Goal: Information Seeking & Learning: Learn about a topic

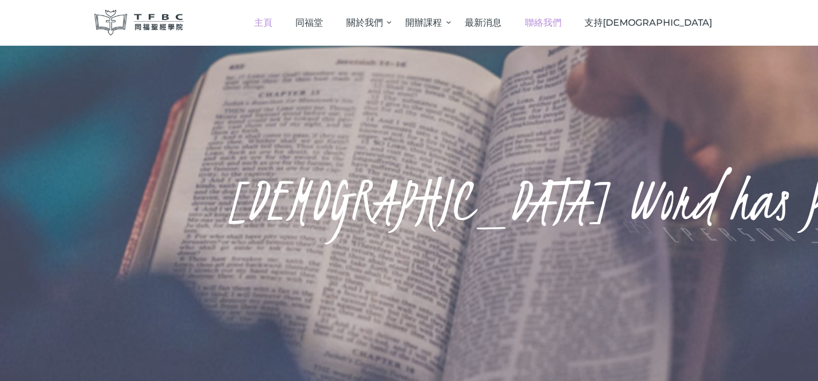
click at [561, 27] on span "聯絡我們" at bounding box center [543, 22] width 37 height 11
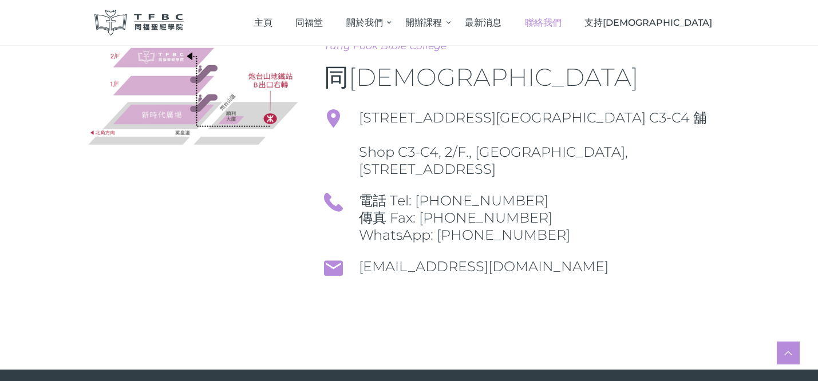
scroll to position [204, 0]
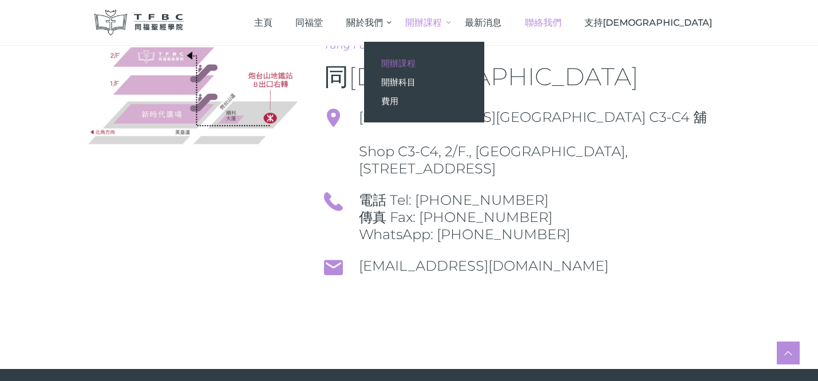
click at [415, 62] on span "開辦課程" at bounding box center [398, 63] width 34 height 11
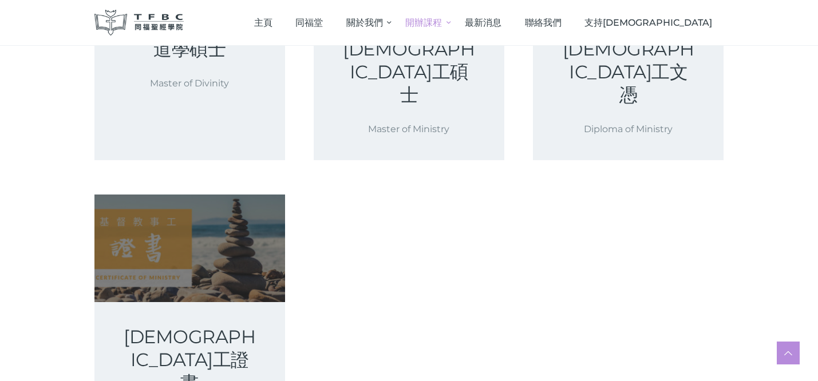
scroll to position [339, 0]
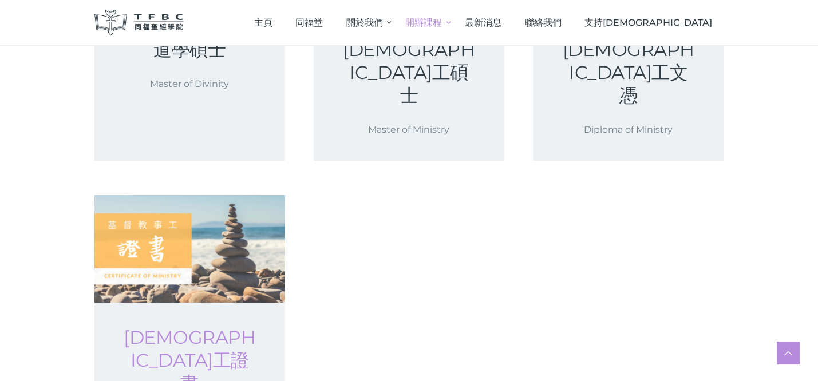
click at [203, 326] on link "基督教事工證書" at bounding box center [190, 360] width 136 height 69
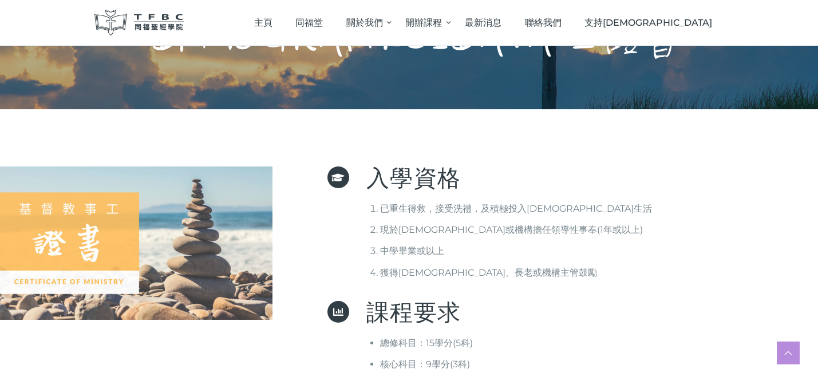
scroll to position [85, 0]
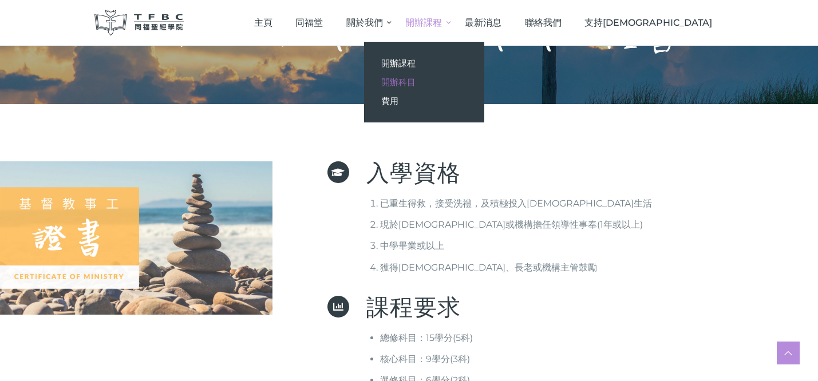
click at [415, 79] on span "開辦科目" at bounding box center [398, 82] width 34 height 11
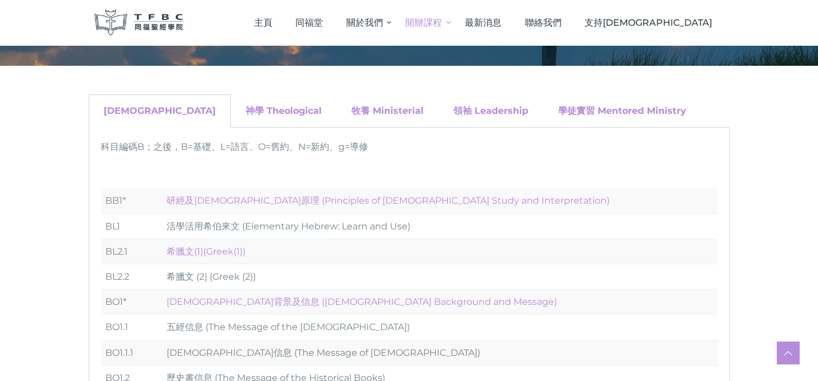
scroll to position [129, 0]
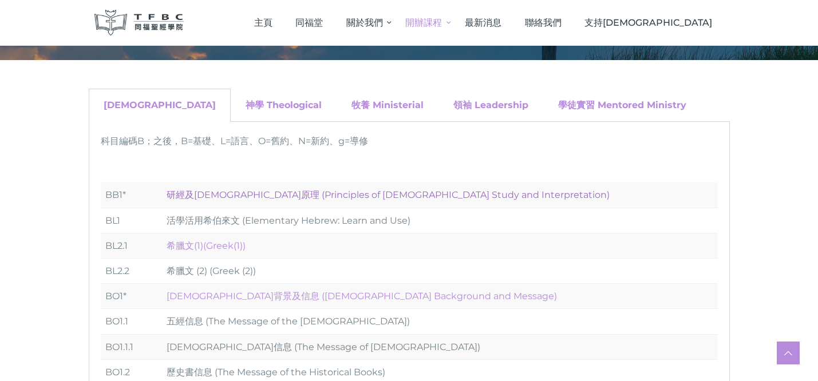
click at [370, 196] on link "研經及[DEMOGRAPHIC_DATA]原理 (Principles of [DEMOGRAPHIC_DATA] Study and Interpretat…" at bounding box center [388, 194] width 443 height 11
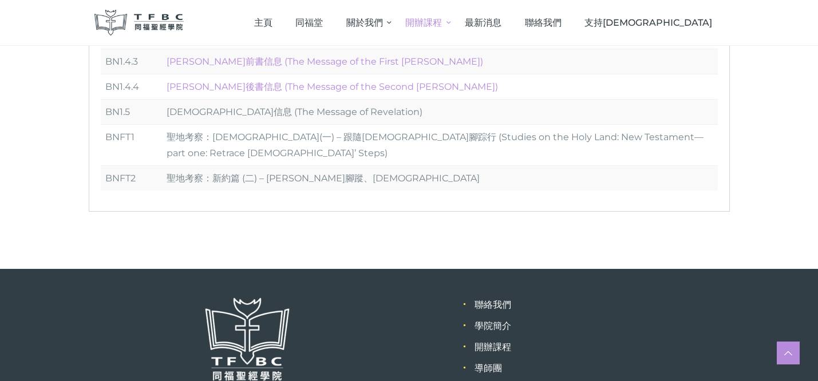
scroll to position [1191, 0]
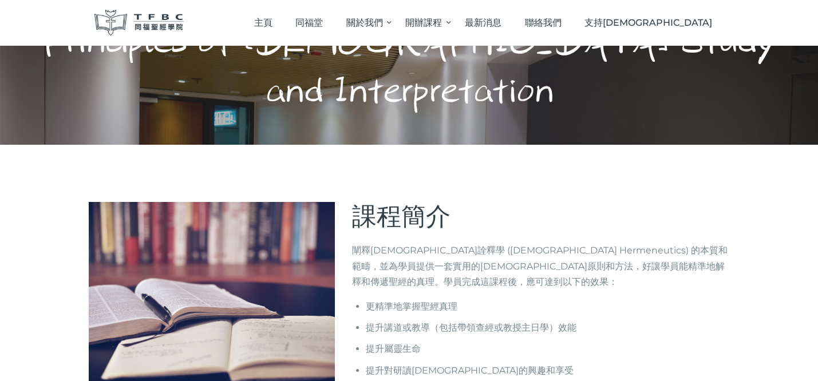
scroll to position [1, 0]
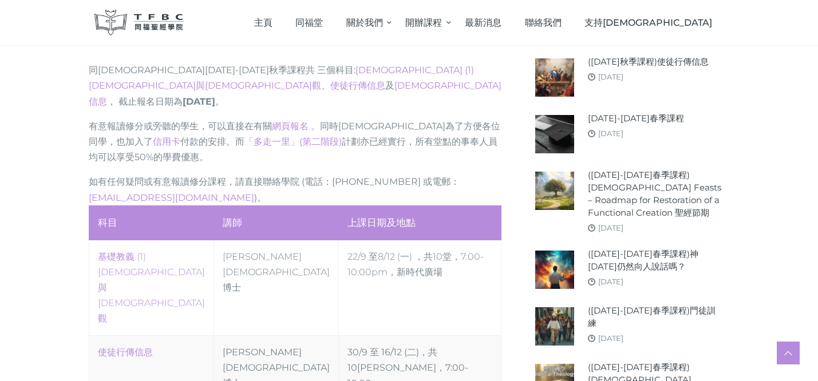
scroll to position [466, 0]
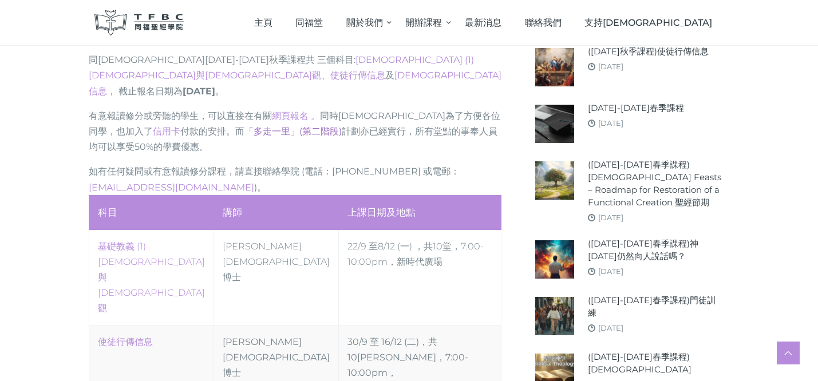
click at [244, 126] on link "「多走一里」(第二階段)" at bounding box center [292, 131] width 97 height 11
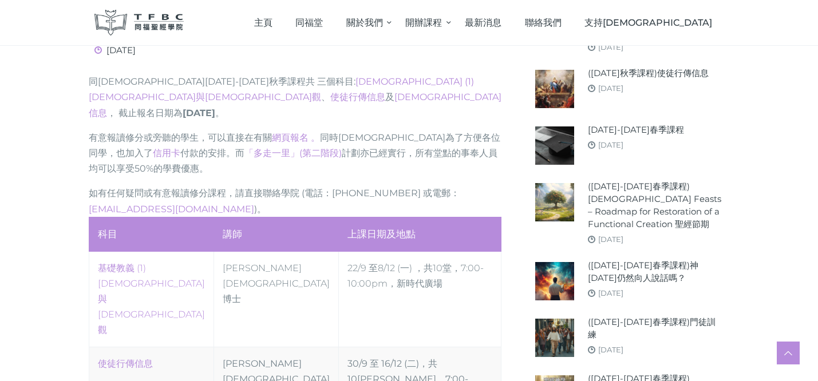
scroll to position [444, 0]
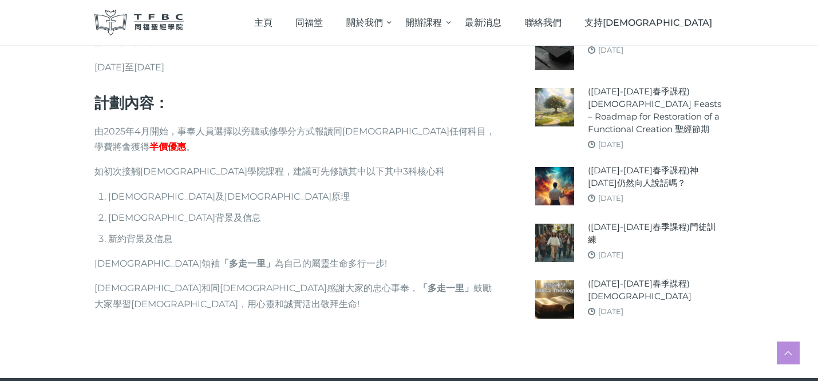
scroll to position [829, 0]
